Goal: Task Accomplishment & Management: Use online tool/utility

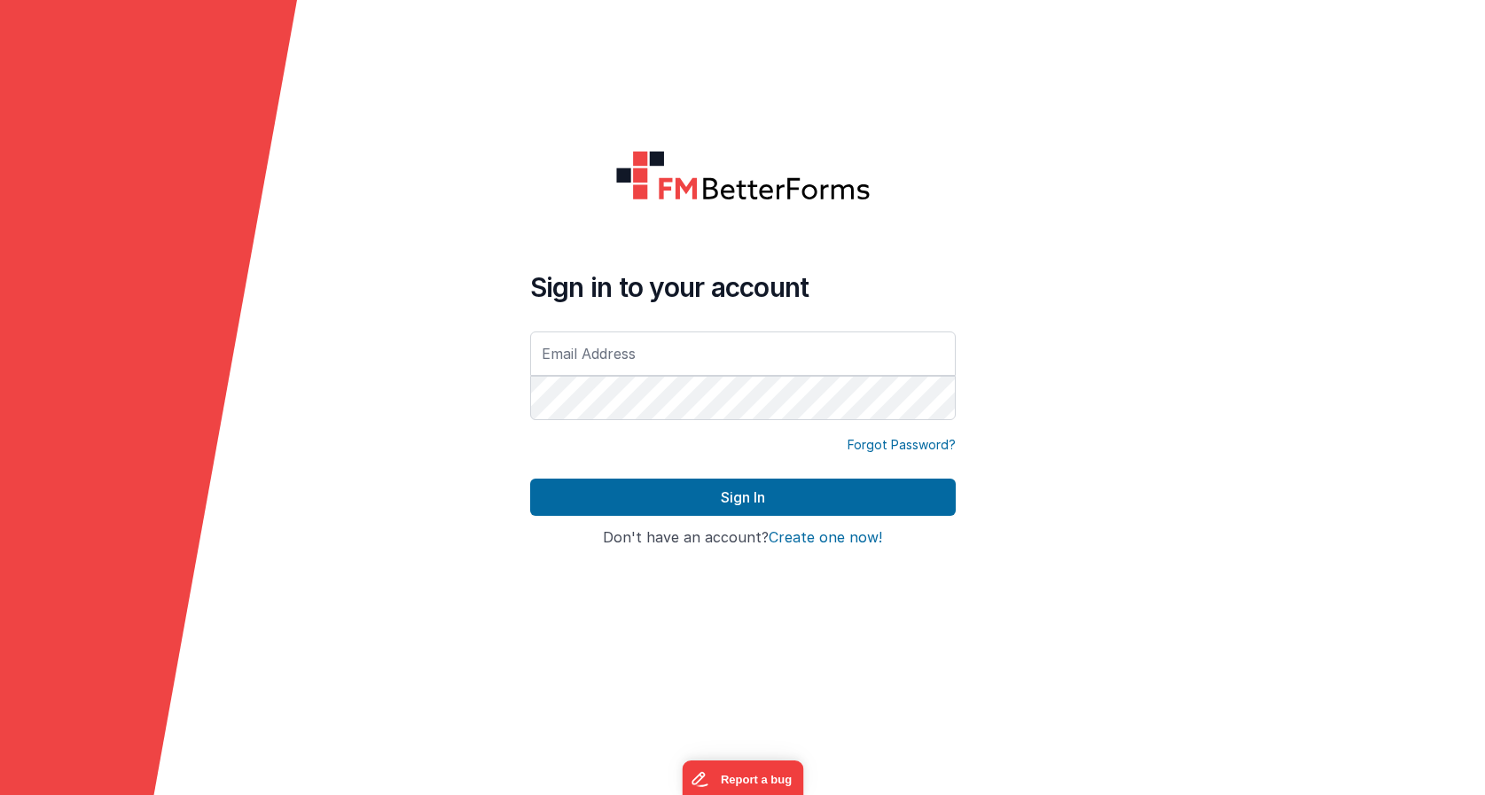
click at [810, 356] on input "text" at bounding box center [743, 354] width 426 height 44
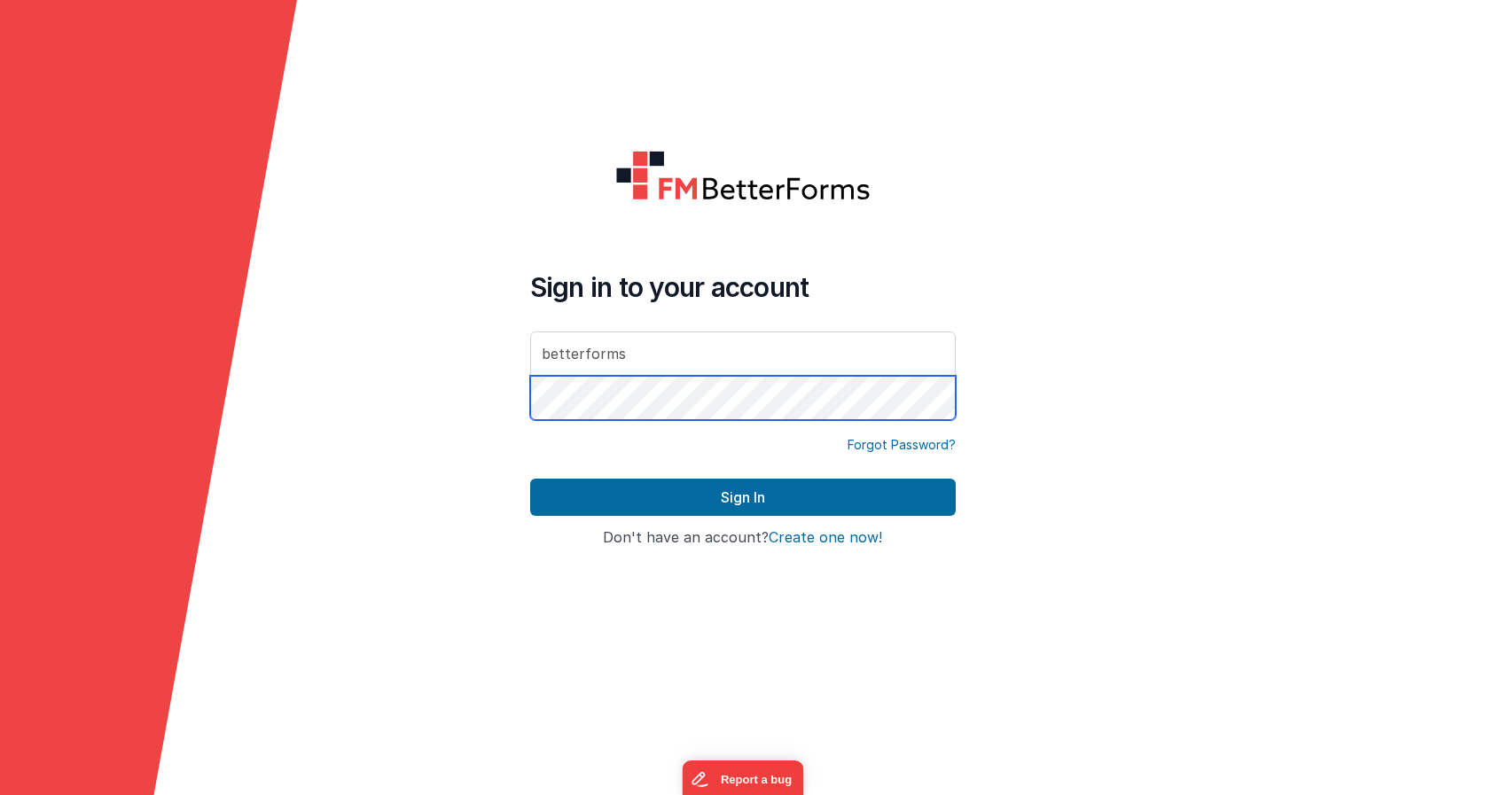
click at [742, 497] on button "Sign In" at bounding box center [743, 497] width 426 height 37
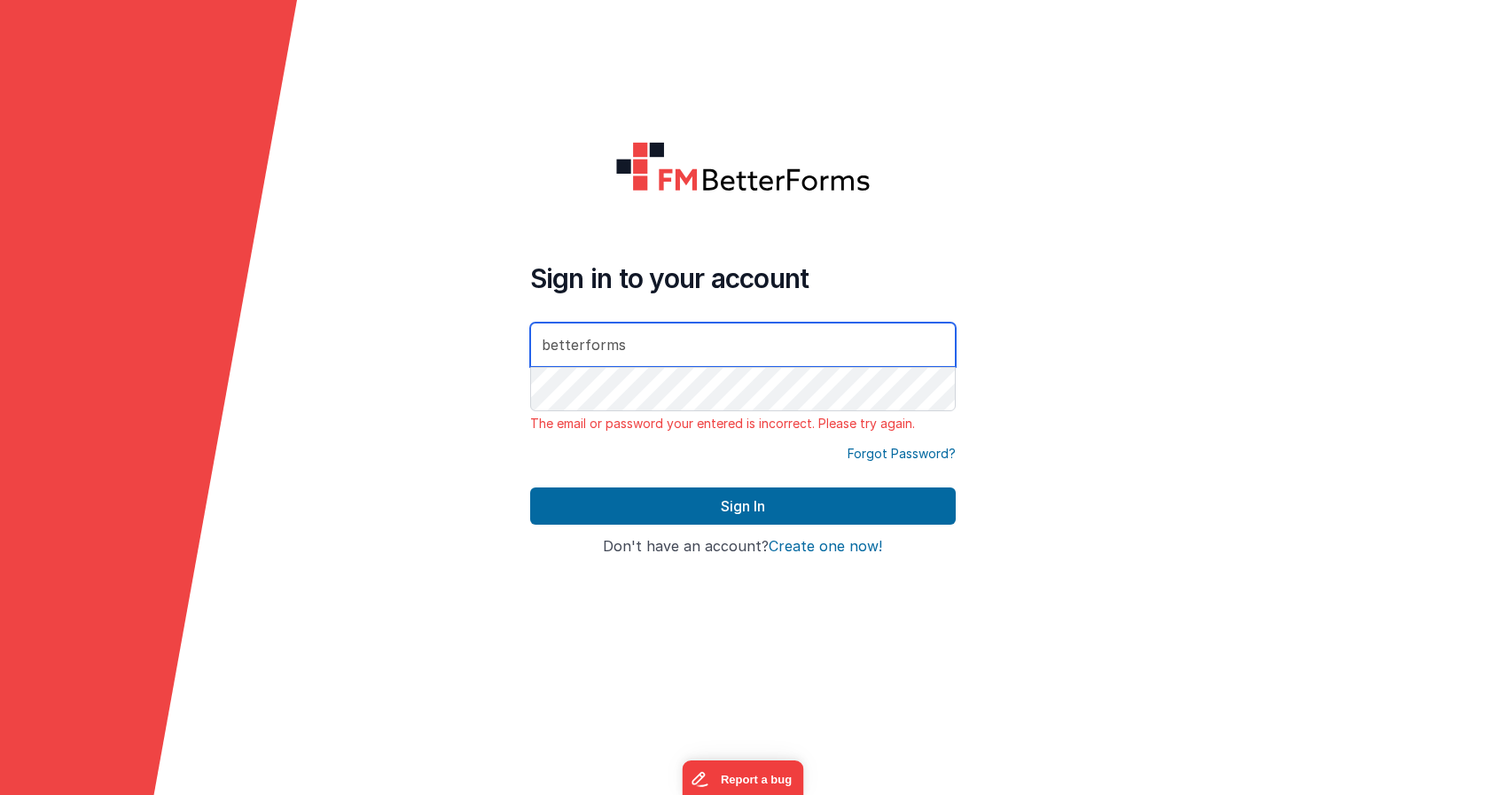
click at [871, 358] on input "betterforms" at bounding box center [743, 345] width 426 height 44
type input "[PERSON_NAME][EMAIL_ADDRESS][DOMAIN_NAME]"
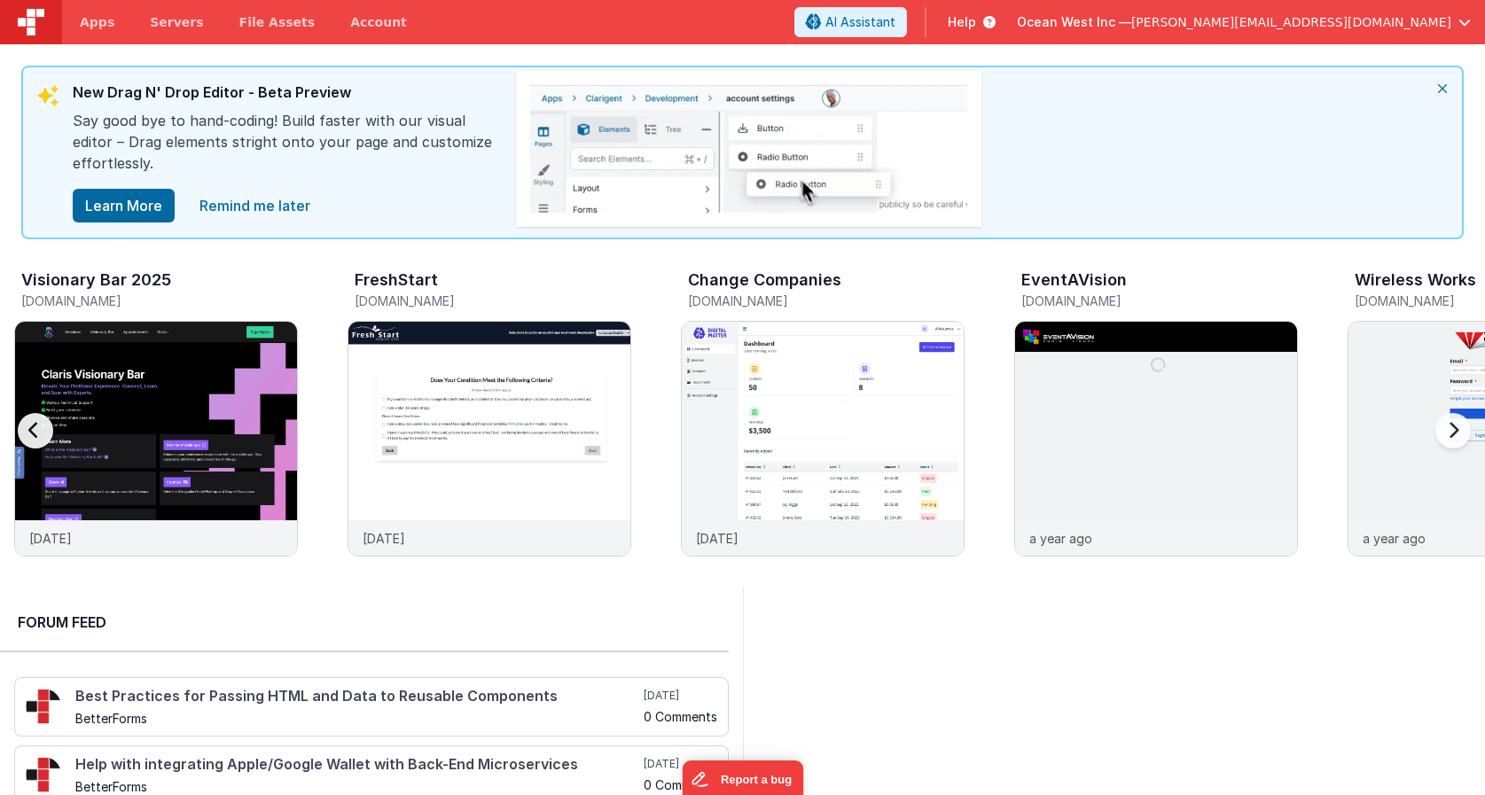
click at [411, 267] on div "FreshStart [DOMAIN_NAME]" at bounding box center [490, 292] width 284 height 57
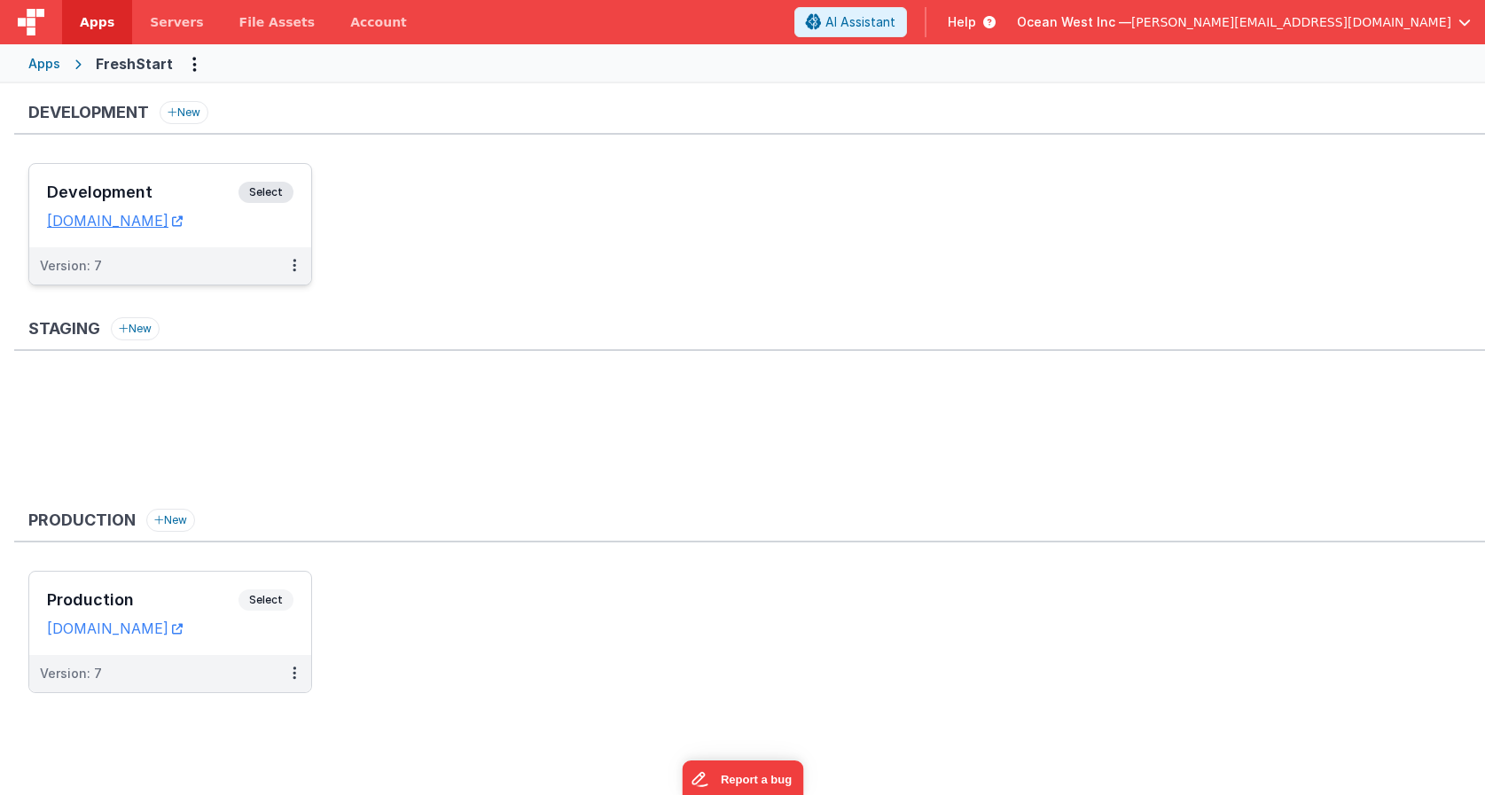
click at [270, 195] on span "Select" at bounding box center [266, 192] width 55 height 21
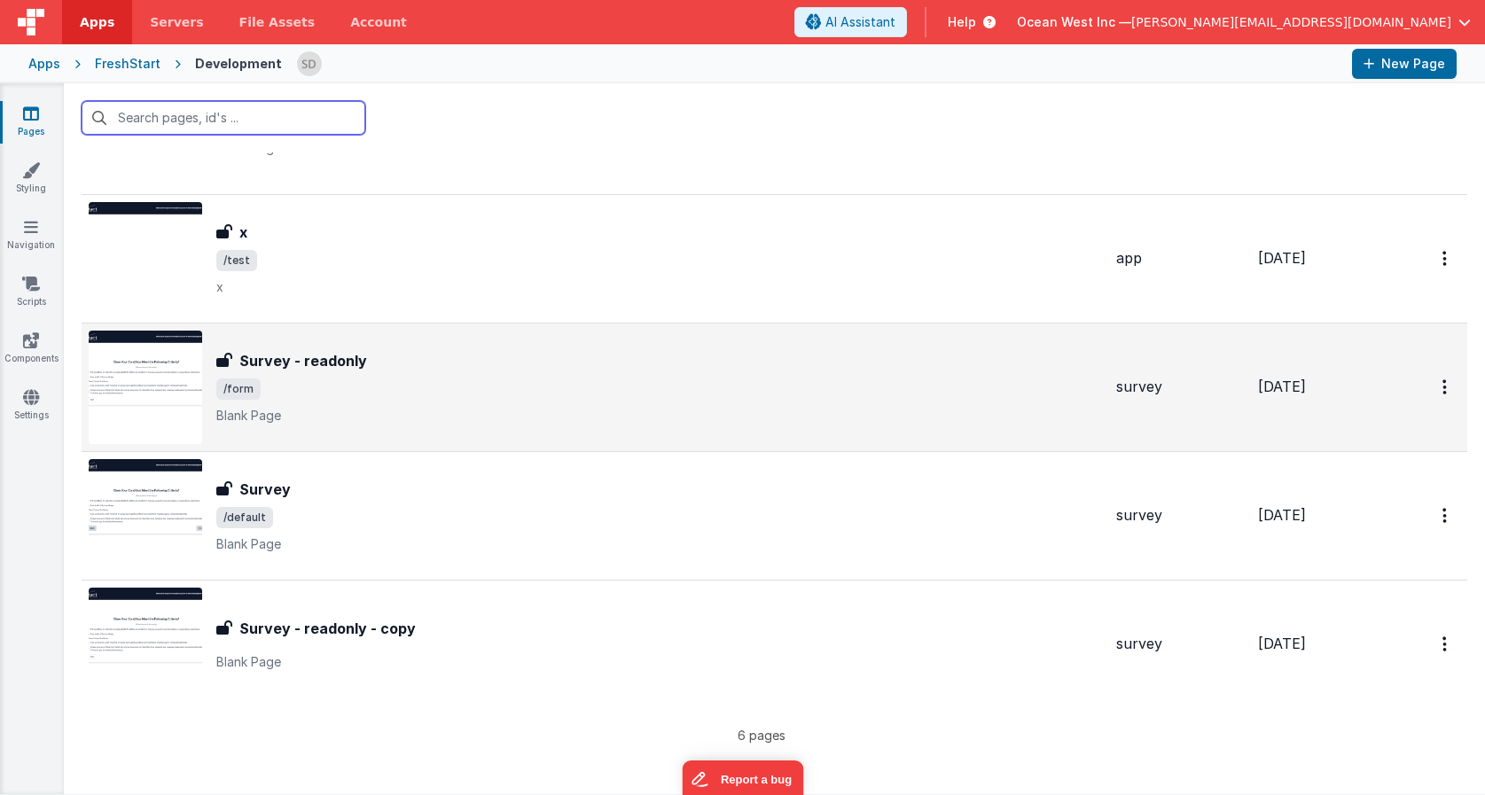
scroll to position [251, 0]
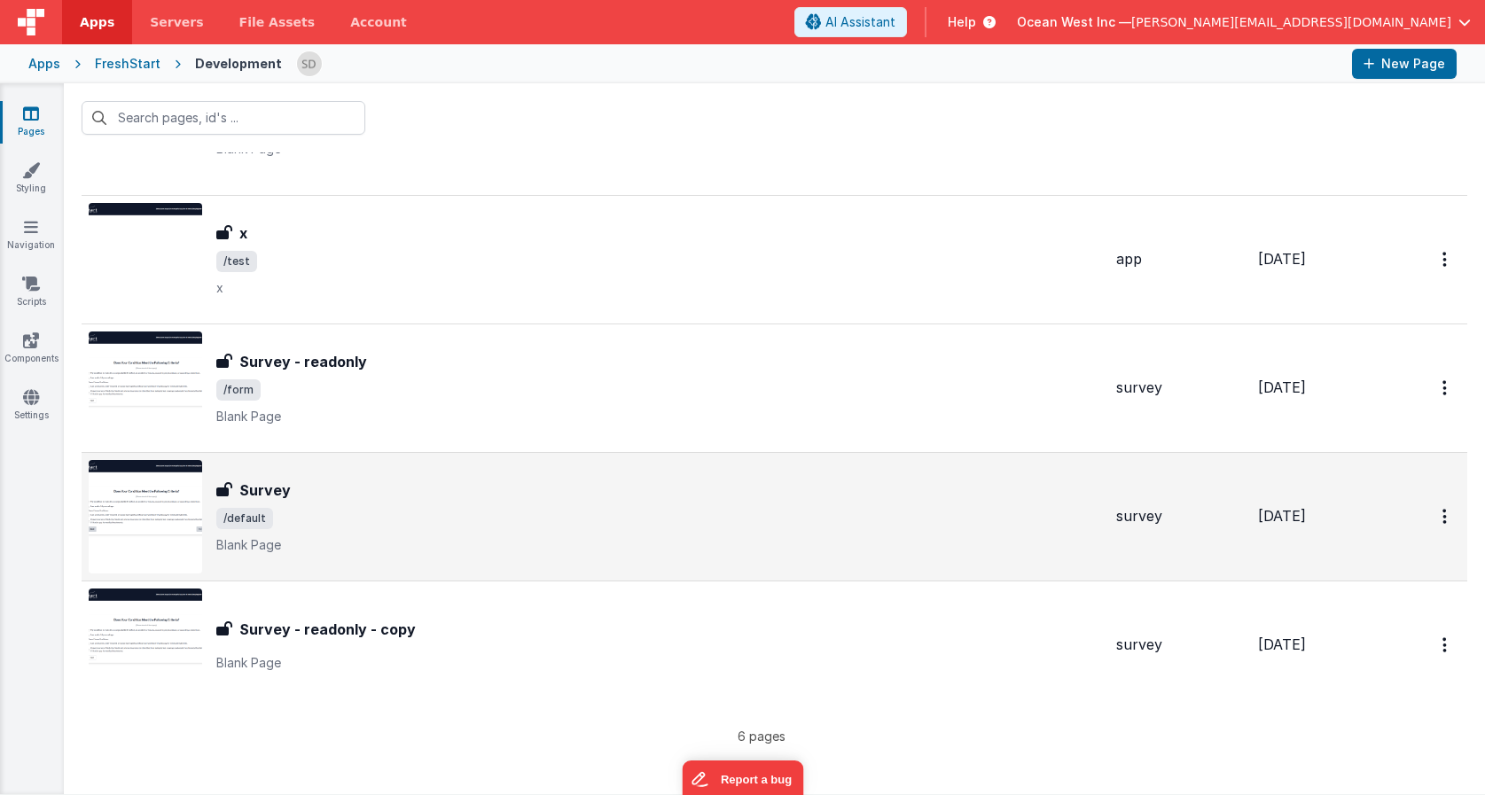
click at [269, 488] on h3 "Survey" at bounding box center [264, 490] width 51 height 21
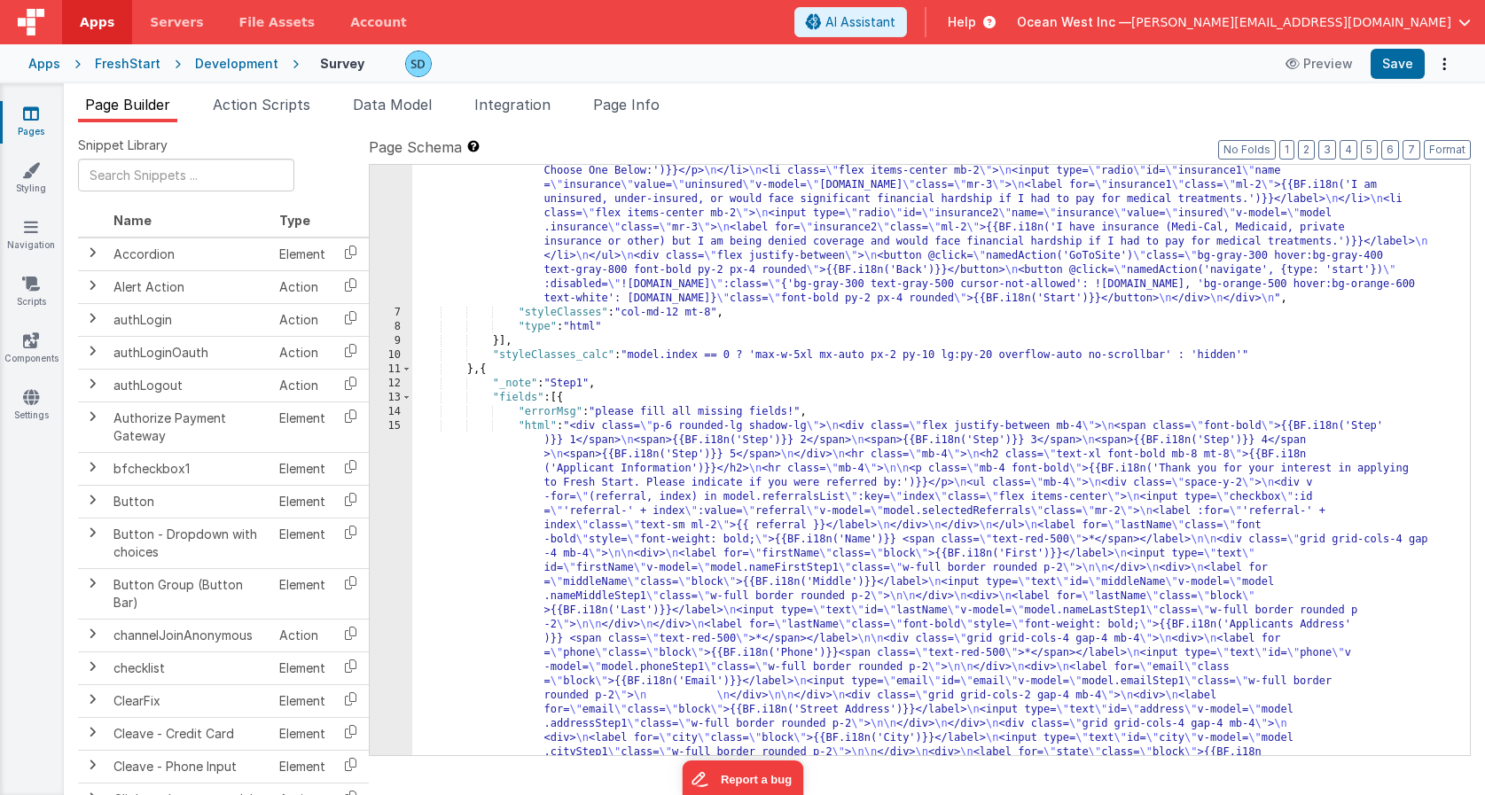
scroll to position [432, 0]
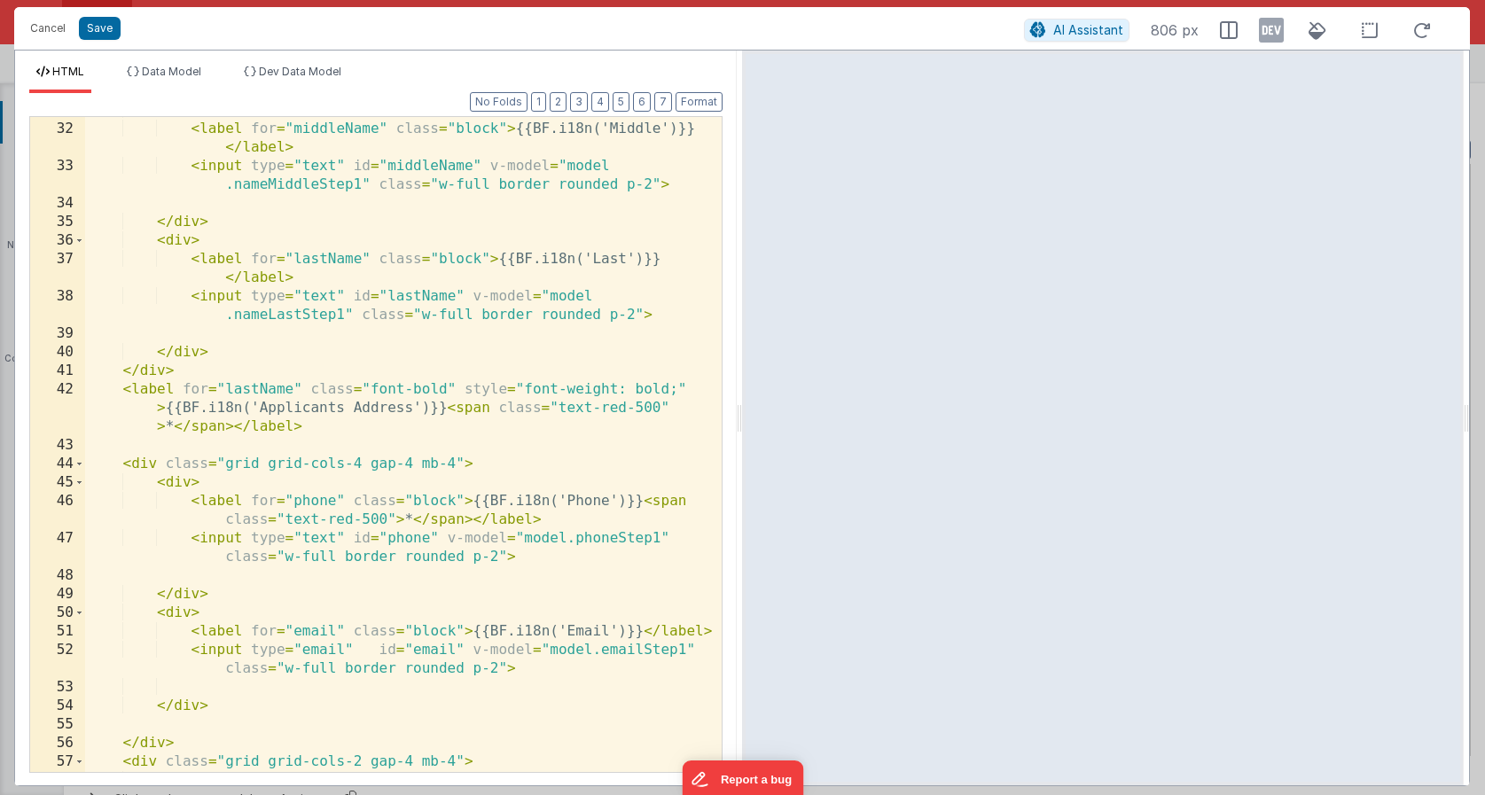
scroll to position [791, 0]
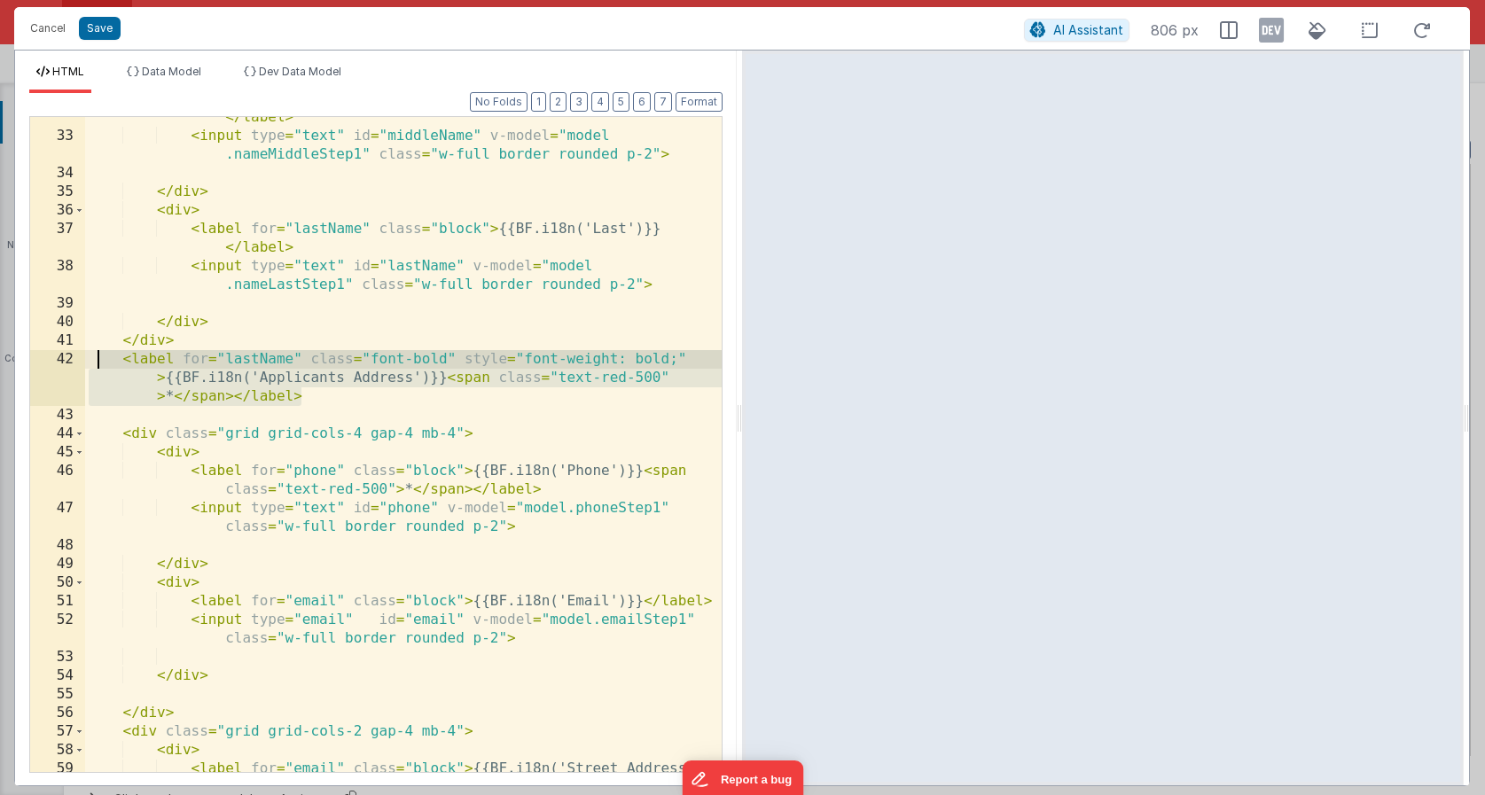
drag, startPoint x: 325, startPoint y: 400, endPoint x: 97, endPoint y: 368, distance: 230.1
click at [97, 368] on div "< label for = "middleName" class = "block" > {{BF.i18n('Middle')}} </ label > <…" at bounding box center [403, 455] width 637 height 730
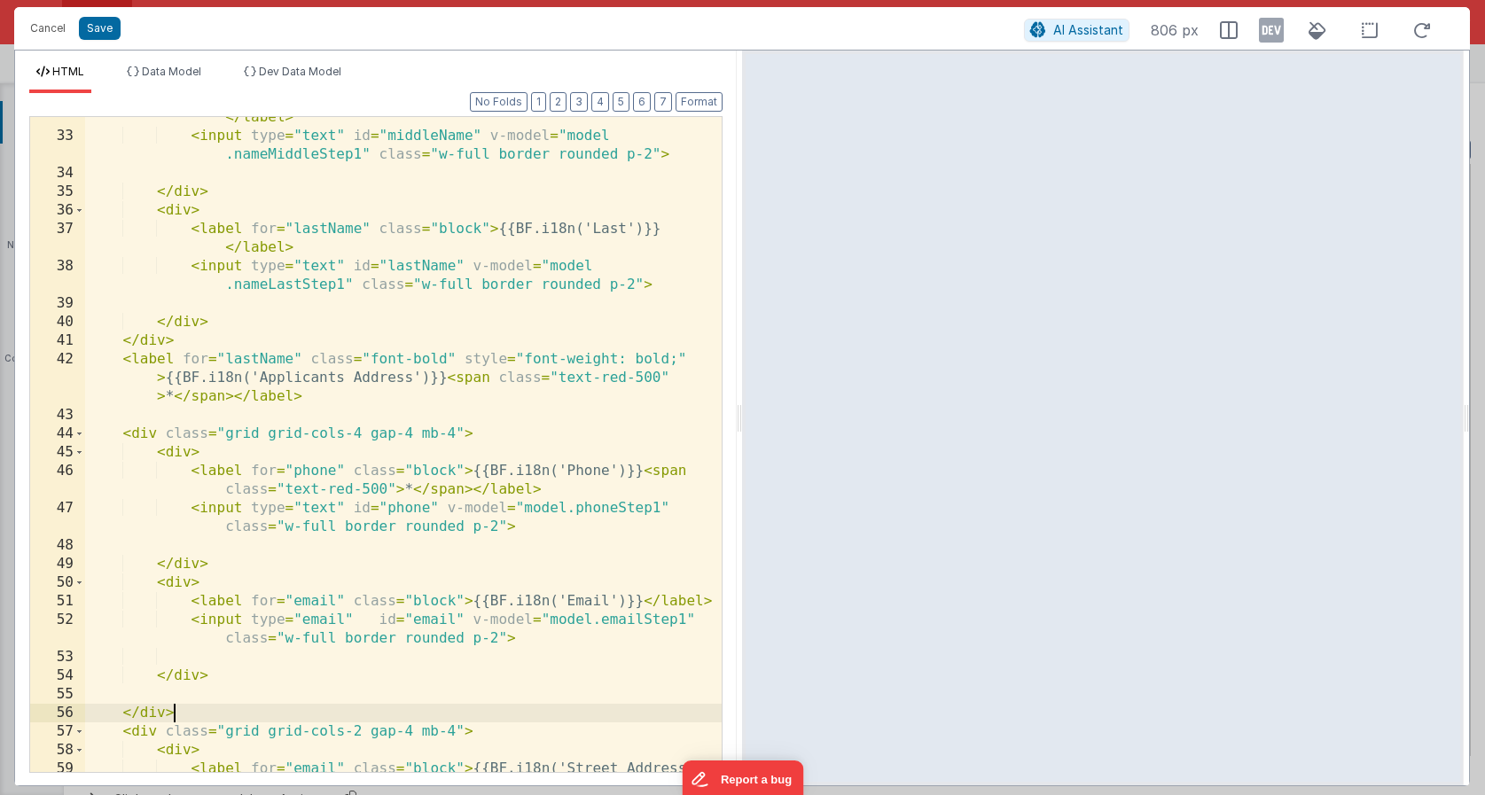
click at [211, 711] on div "< label for = "middleName" class = "block" > {{BF.i18n('Middle')}} </ label > <…" at bounding box center [403, 455] width 637 height 730
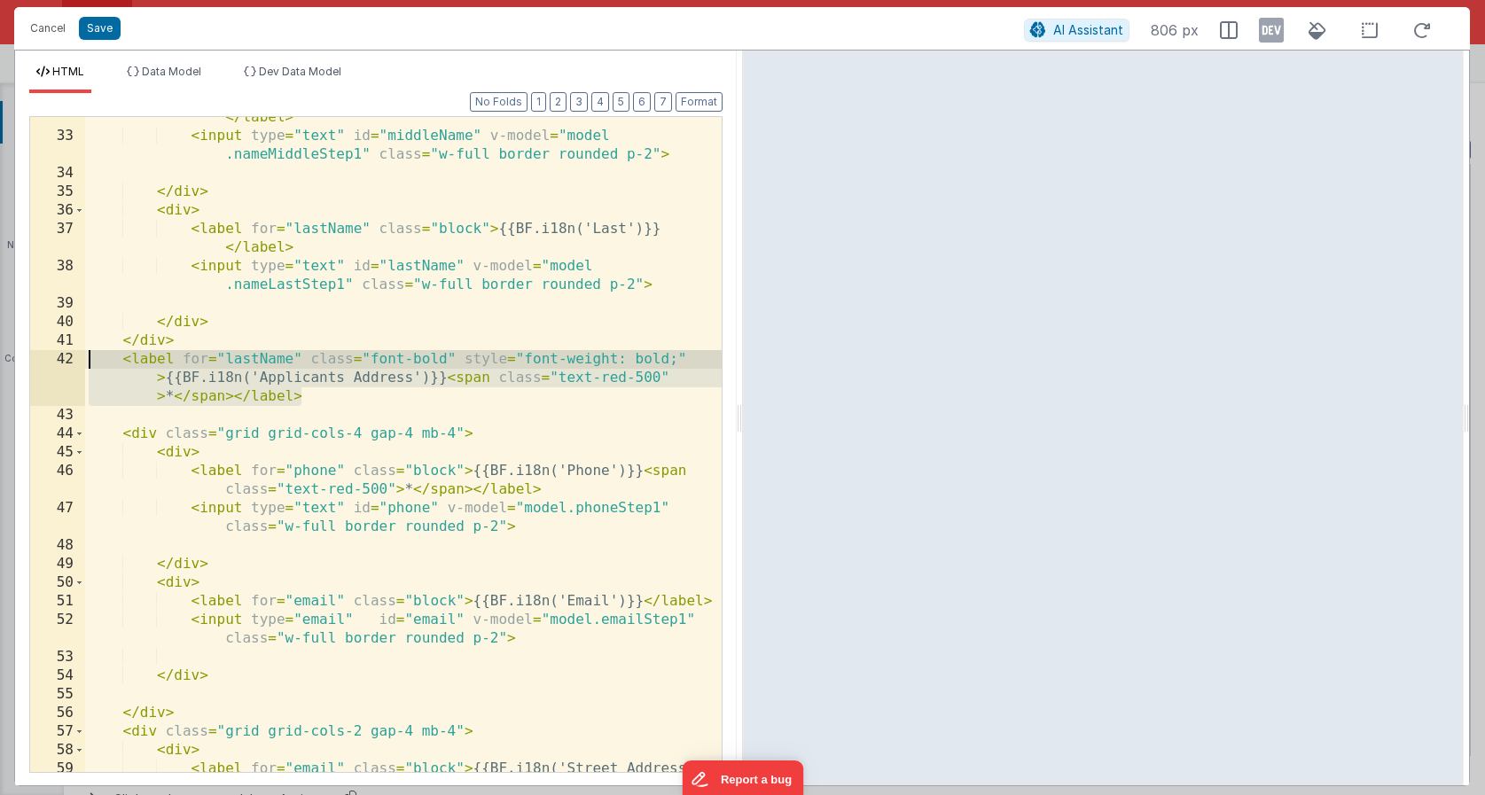
drag, startPoint x: 336, startPoint y: 401, endPoint x: 68, endPoint y: 364, distance: 270.4
click at [68, 364] on div "32 33 34 35 36 37 38 39 40 41 42 43 44 45 46 47 48 49 50 51 52 53 54 55 56 57 5…" at bounding box center [375, 444] width 693 height 657
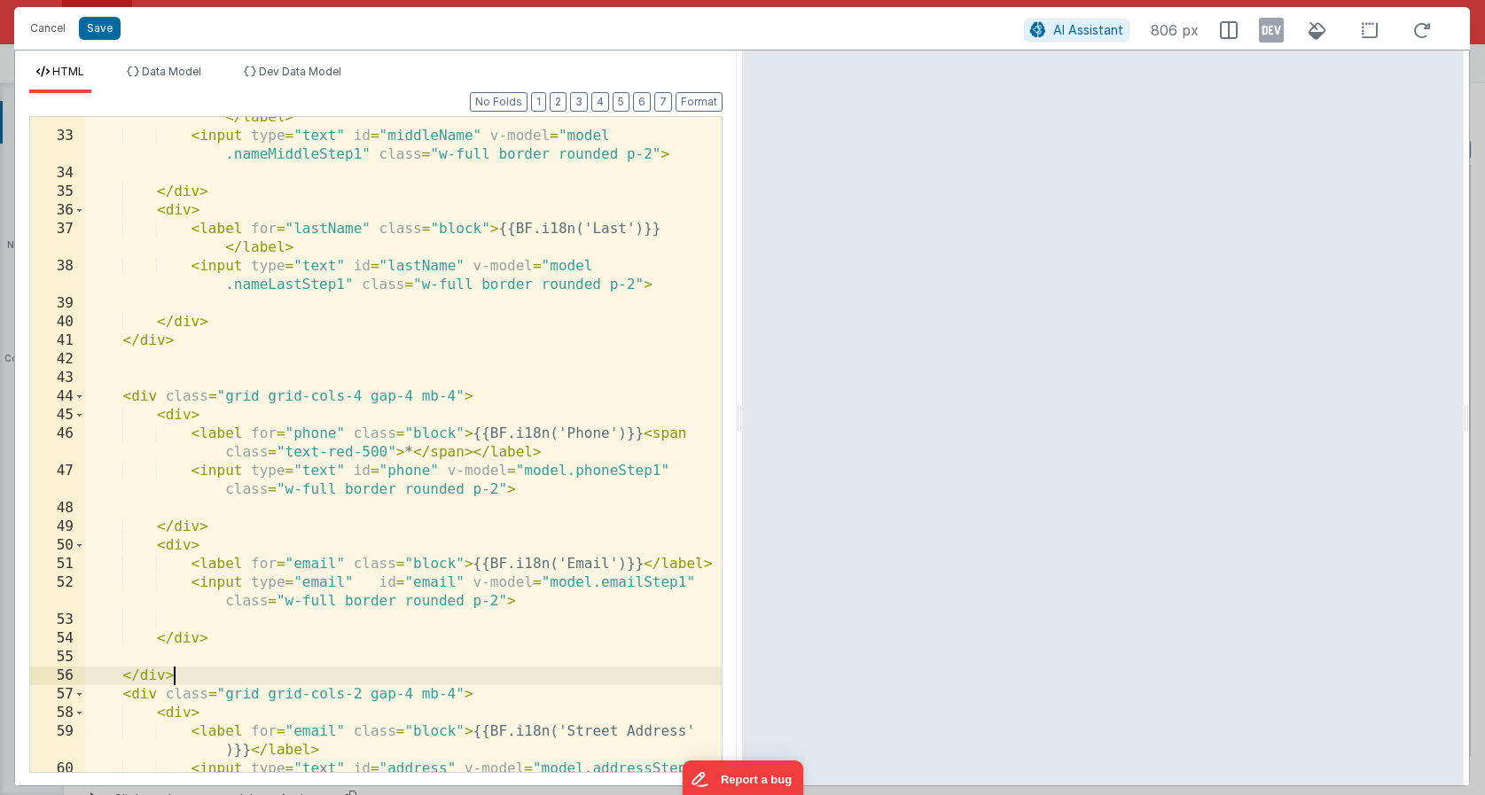
click at [259, 674] on div "< label for = "middleName" class = "block" > {{BF.i18n('Middle')}} </ label > <…" at bounding box center [403, 455] width 637 height 730
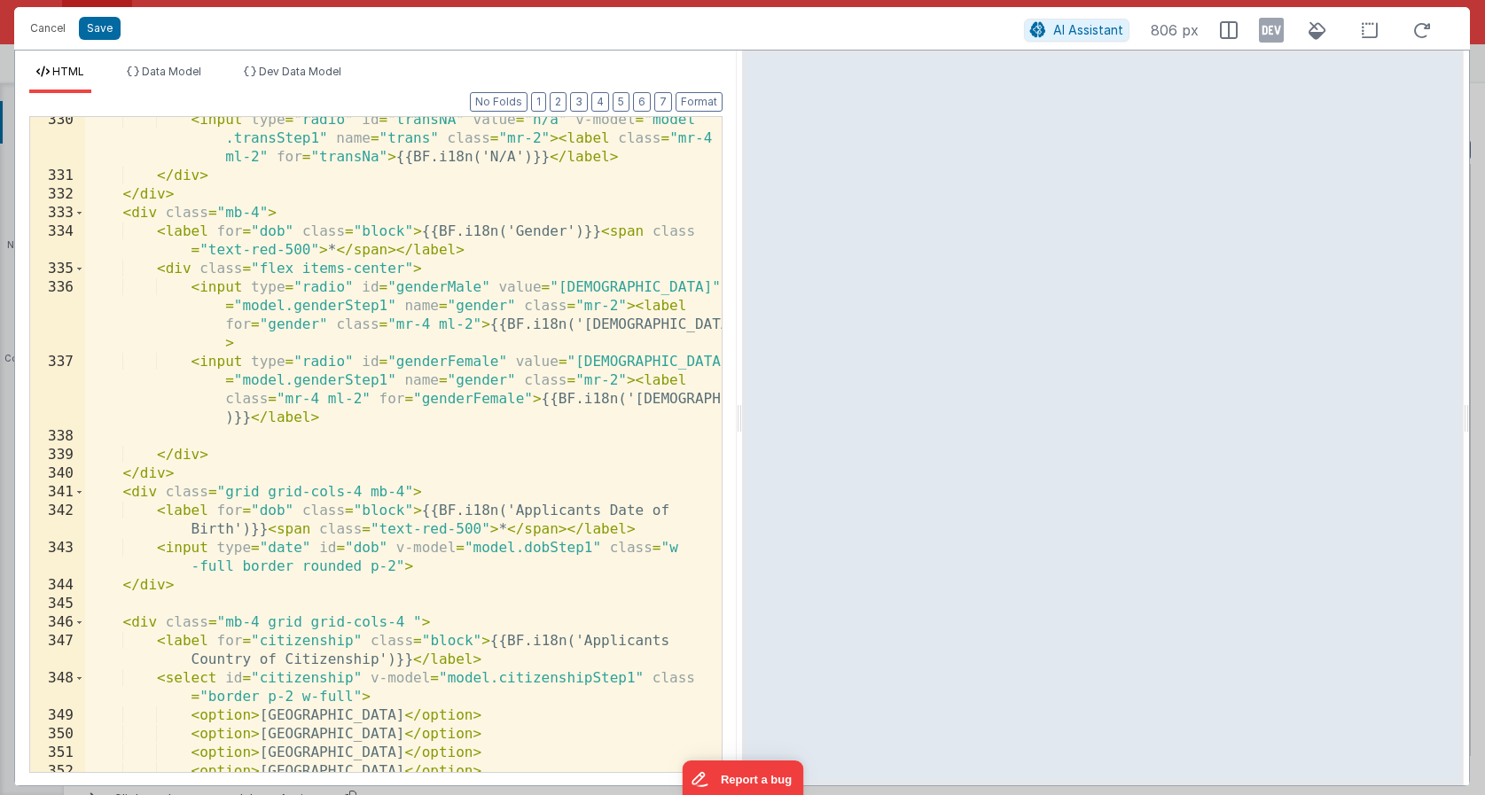
scroll to position [7077, 0]
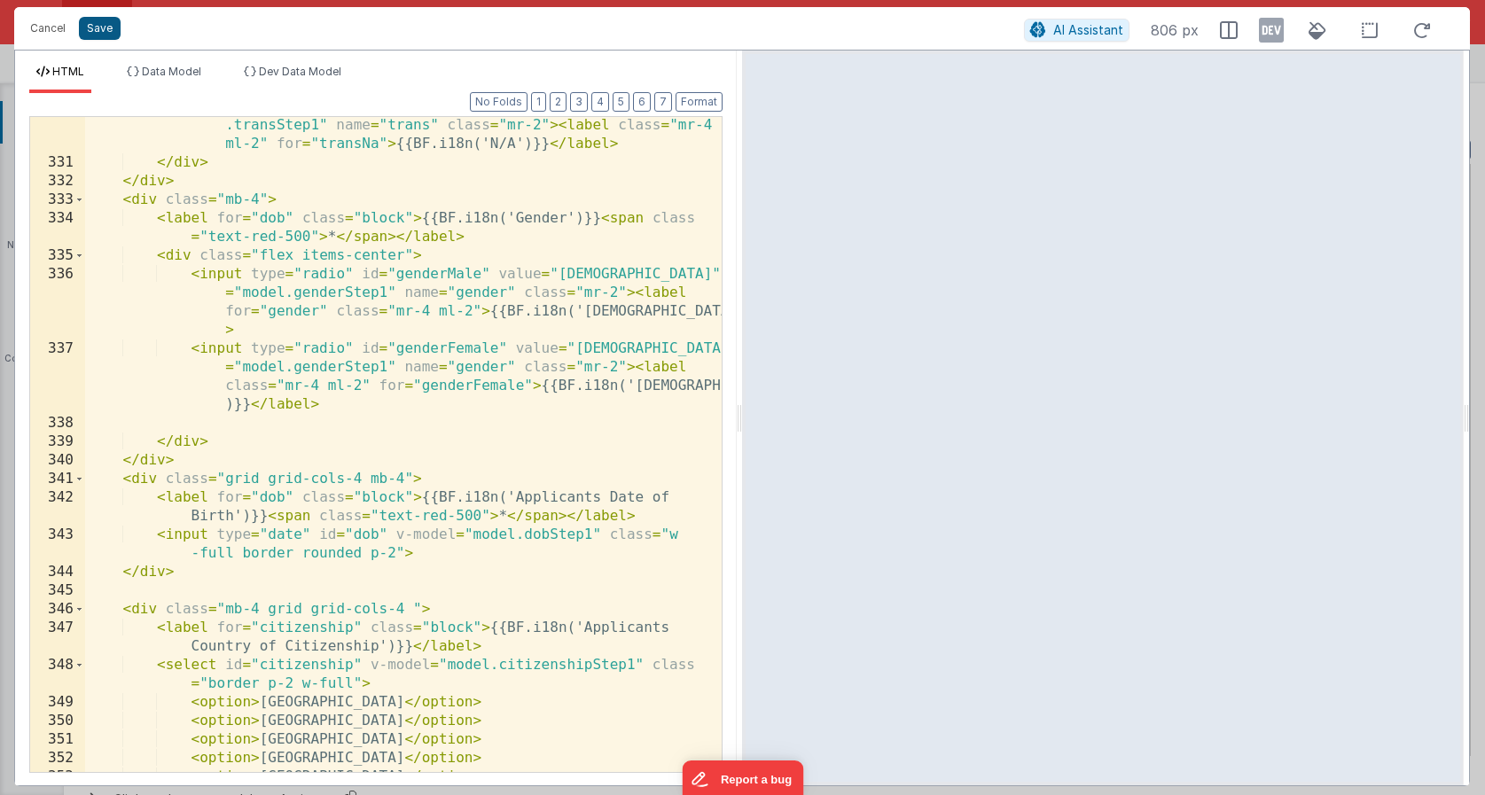
click at [102, 33] on button "Save" at bounding box center [100, 28] width 42 height 23
